Goal: Communication & Community: Share content

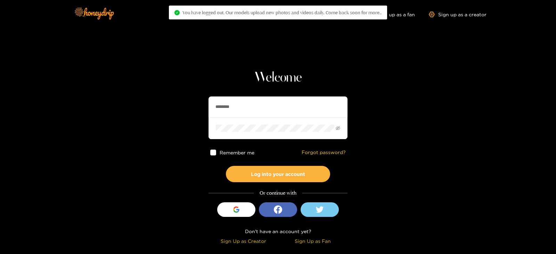
click at [246, 98] on input "********" at bounding box center [277, 107] width 139 height 21
click at [226, 166] on button "Log into your account" at bounding box center [278, 174] width 104 height 16
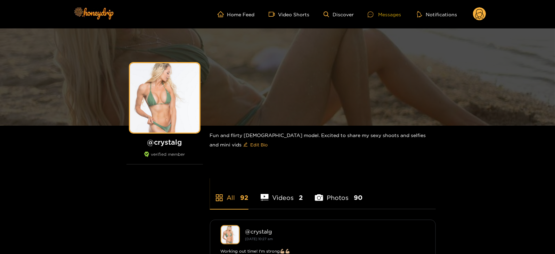
click at [374, 13] on div at bounding box center [373, 14] width 10 height 6
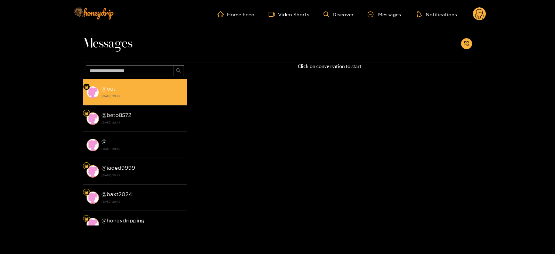
click at [131, 91] on div "@ out [DATE] 20:49" at bounding box center [143, 92] width 82 height 16
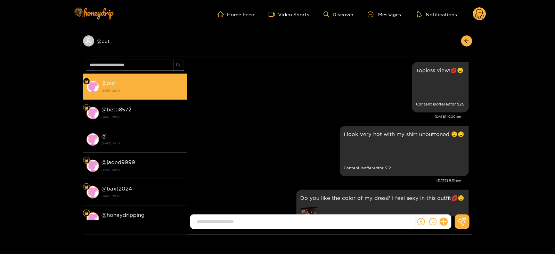
scroll to position [1468, 0]
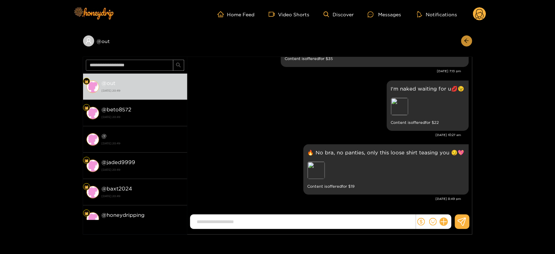
click at [464, 41] on icon "arrow-left" at bounding box center [466, 40] width 5 height 5
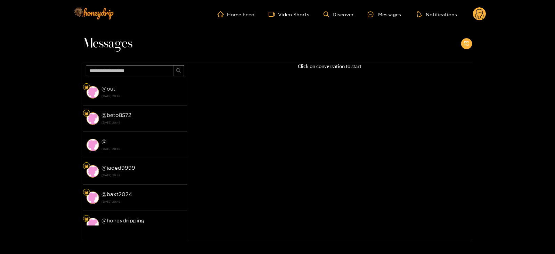
click at [464, 41] on button "button" at bounding box center [466, 43] width 11 height 11
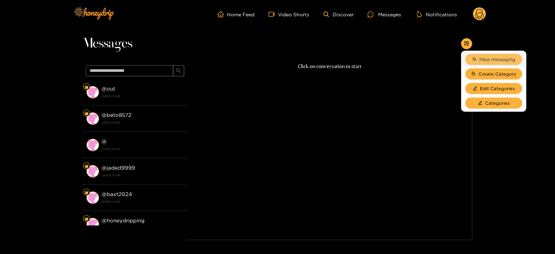
click at [478, 55] on button "Mass messaging" at bounding box center [493, 59] width 57 height 11
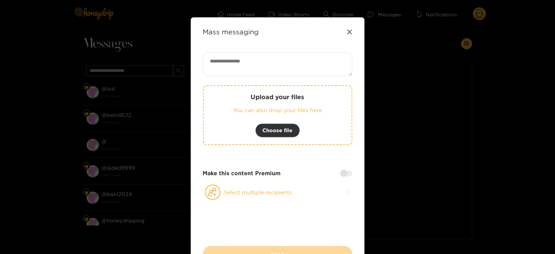
click at [290, 124] on button "Choose file" at bounding box center [277, 131] width 44 height 14
click at [266, 128] on span "Choose file" at bounding box center [278, 130] width 30 height 8
click at [310, 207] on div "Upload your files You can also drop your files here Choose file Make this conte…" at bounding box center [277, 149] width 149 height 194
click at [287, 193] on button "Select multiple recipients" at bounding box center [277, 192] width 149 height 16
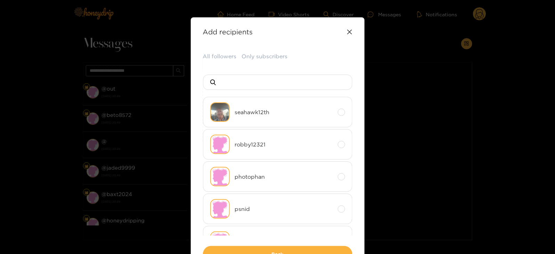
click at [216, 47] on div "Add recipients Upload your files You can also drop your files here Choose file …" at bounding box center [278, 145] width 174 height 257
click at [217, 51] on div "Add recipients Upload your files You can also drop your files here Choose file …" at bounding box center [278, 145] width 174 height 257
click at [218, 56] on button "All followers" at bounding box center [220, 56] width 34 height 8
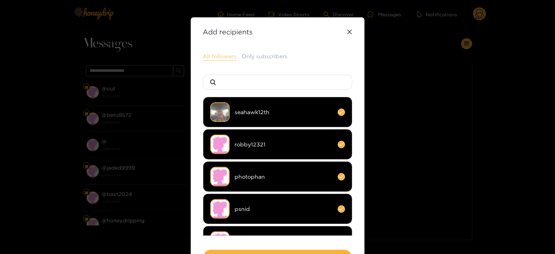
scroll to position [51, 0]
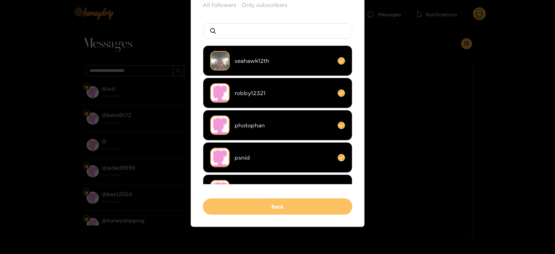
click at [218, 206] on button "Back" at bounding box center [277, 207] width 149 height 16
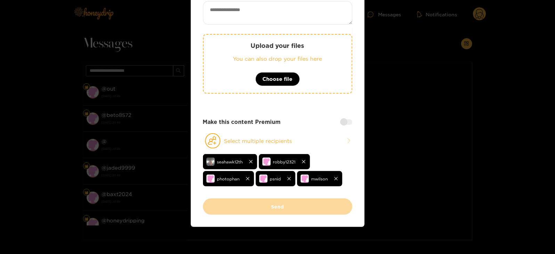
click at [227, 17] on textarea at bounding box center [277, 13] width 149 height 24
type textarea "*"
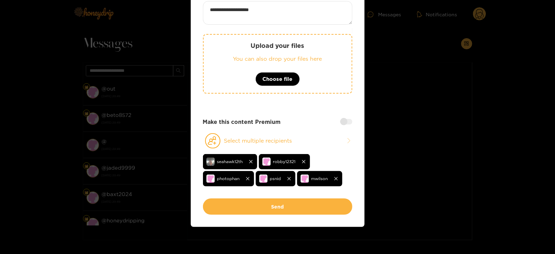
paste textarea "****"
type textarea "**********"
click at [214, 46] on div "Upload your files You can also drop your files here Choose file" at bounding box center [277, 64] width 149 height 60
click at [260, 40] on div "Upload your files You can also drop your files here Choose file" at bounding box center [277, 64] width 149 height 60
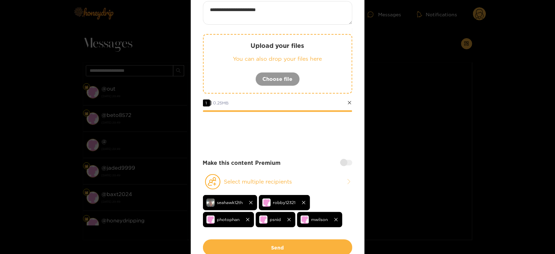
click at [342, 164] on div at bounding box center [346, 163] width 12 height 6
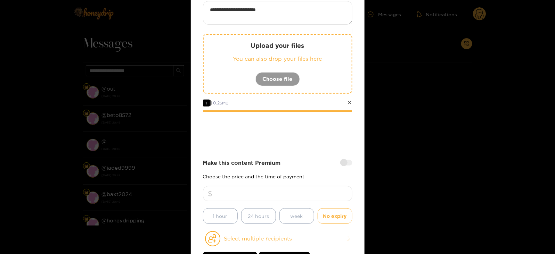
click at [274, 183] on div "Make this content Premium Choose the price and the time of payment 1 hour 24 ho…" at bounding box center [277, 191] width 149 height 65
click at [273, 185] on div "Make this content Premium Choose the price and the time of payment 1 hour 24 ho…" at bounding box center [277, 191] width 149 height 65
click at [279, 187] on input "number" at bounding box center [277, 193] width 149 height 15
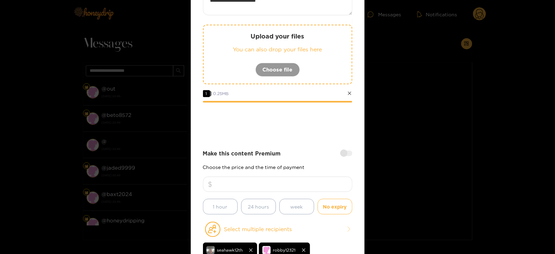
scroll to position [149, 0]
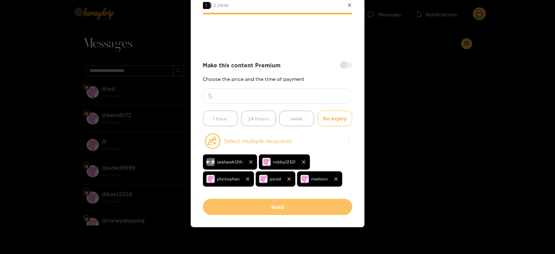
type input "**"
click at [273, 205] on button "Send" at bounding box center [277, 207] width 149 height 16
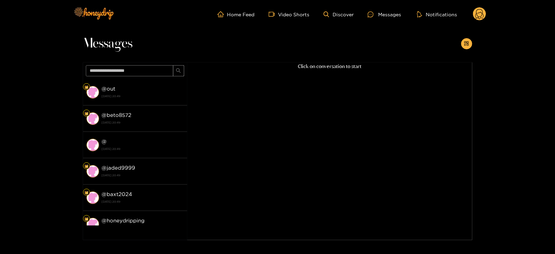
scroll to position [74, 0]
click at [473, 8] on icon at bounding box center [479, 14] width 13 height 14
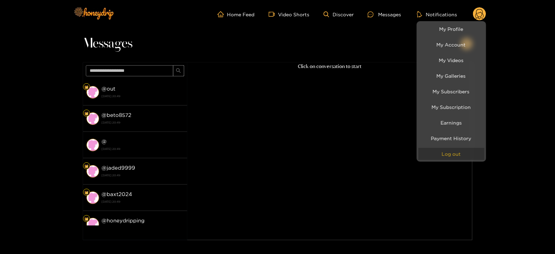
click at [453, 155] on button "Log out" at bounding box center [451, 154] width 66 height 12
